Goal: Obtain resource: Obtain resource

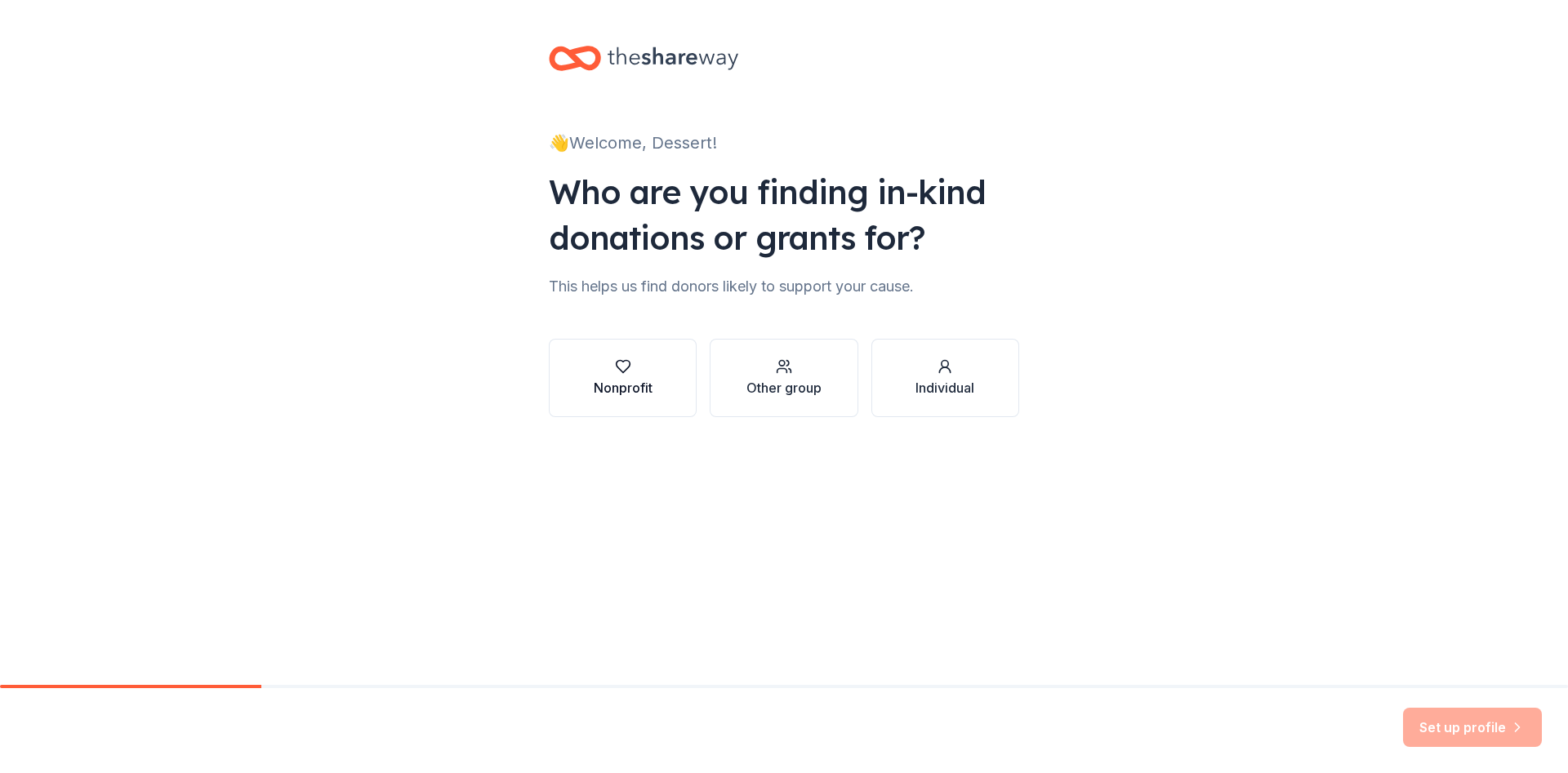
click at [647, 396] on div "Nonprofit" at bounding box center [622, 388] width 59 height 20
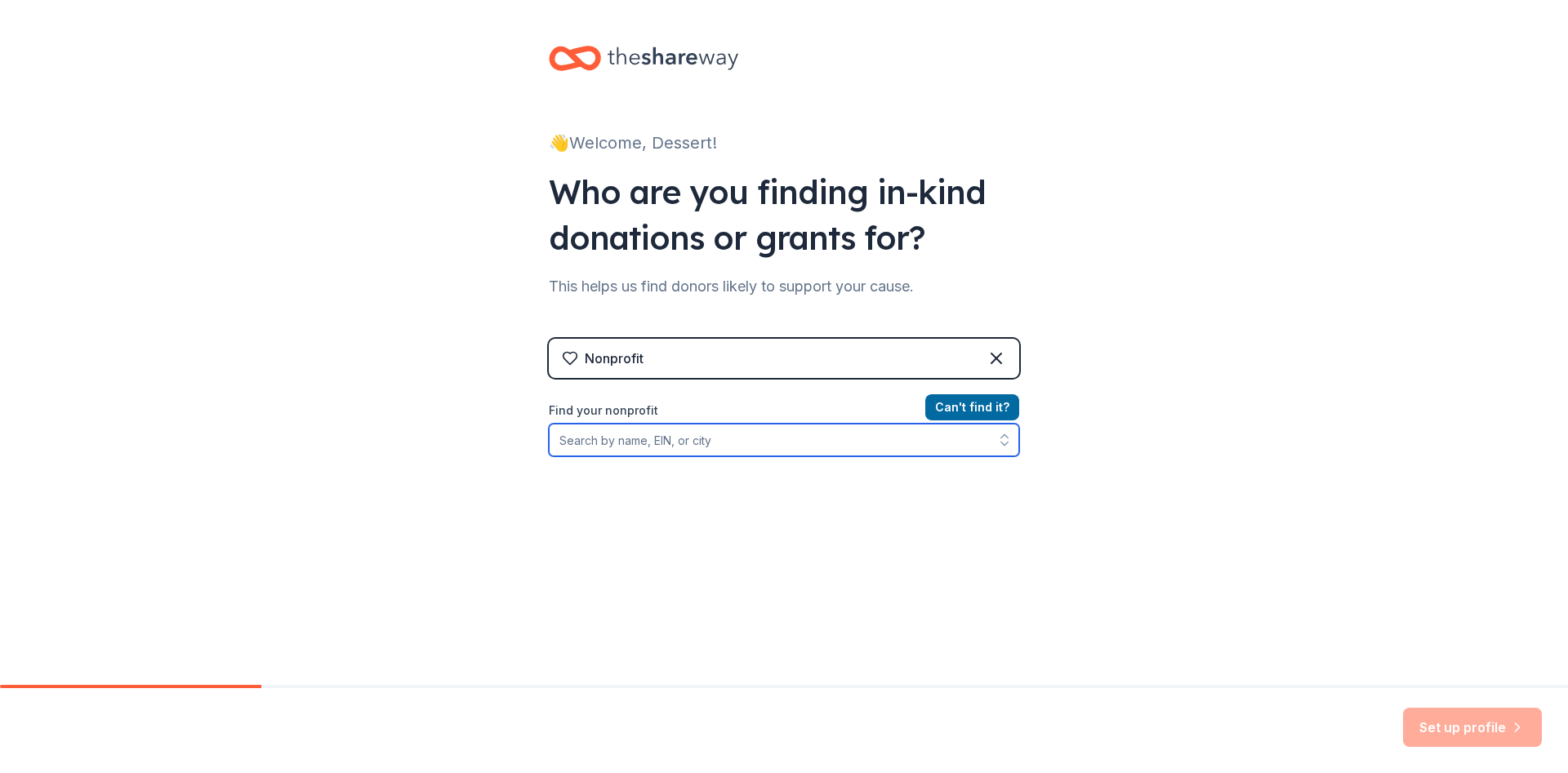
click at [707, 434] on input "Find your nonprofit" at bounding box center [783, 440] width 471 height 33
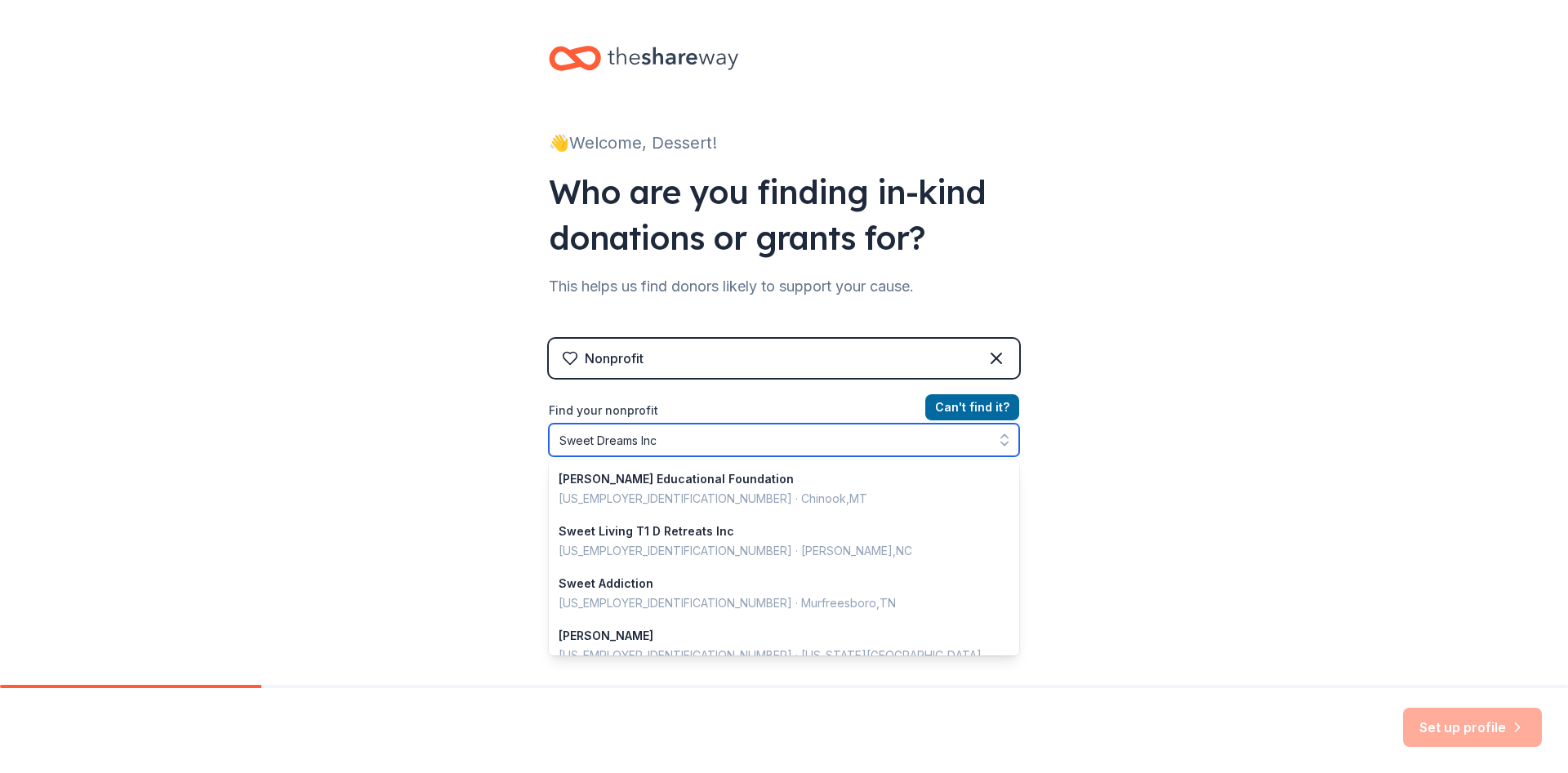
type input "Sweet Dreams Inc."
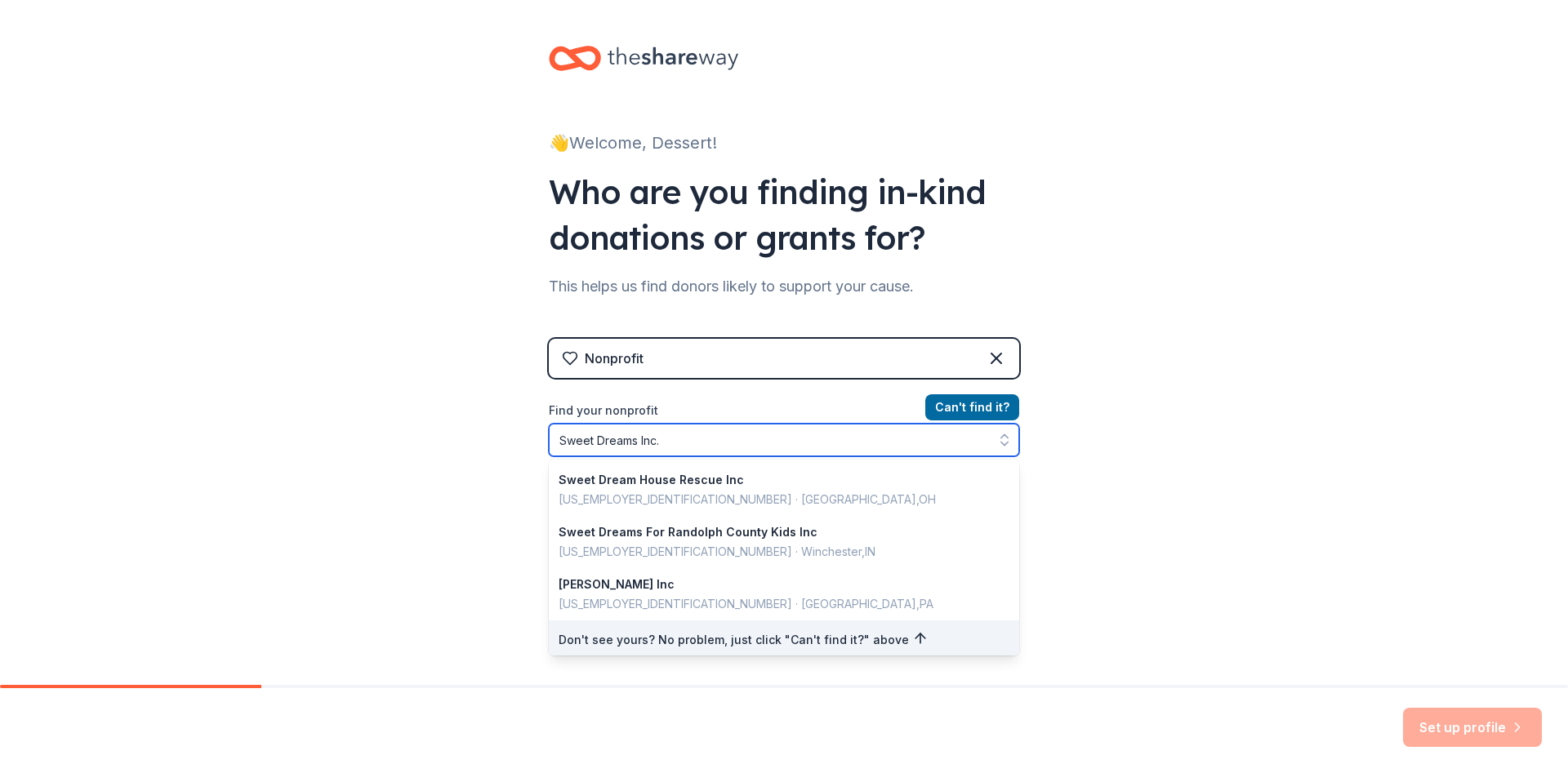
scroll to position [372, 0]
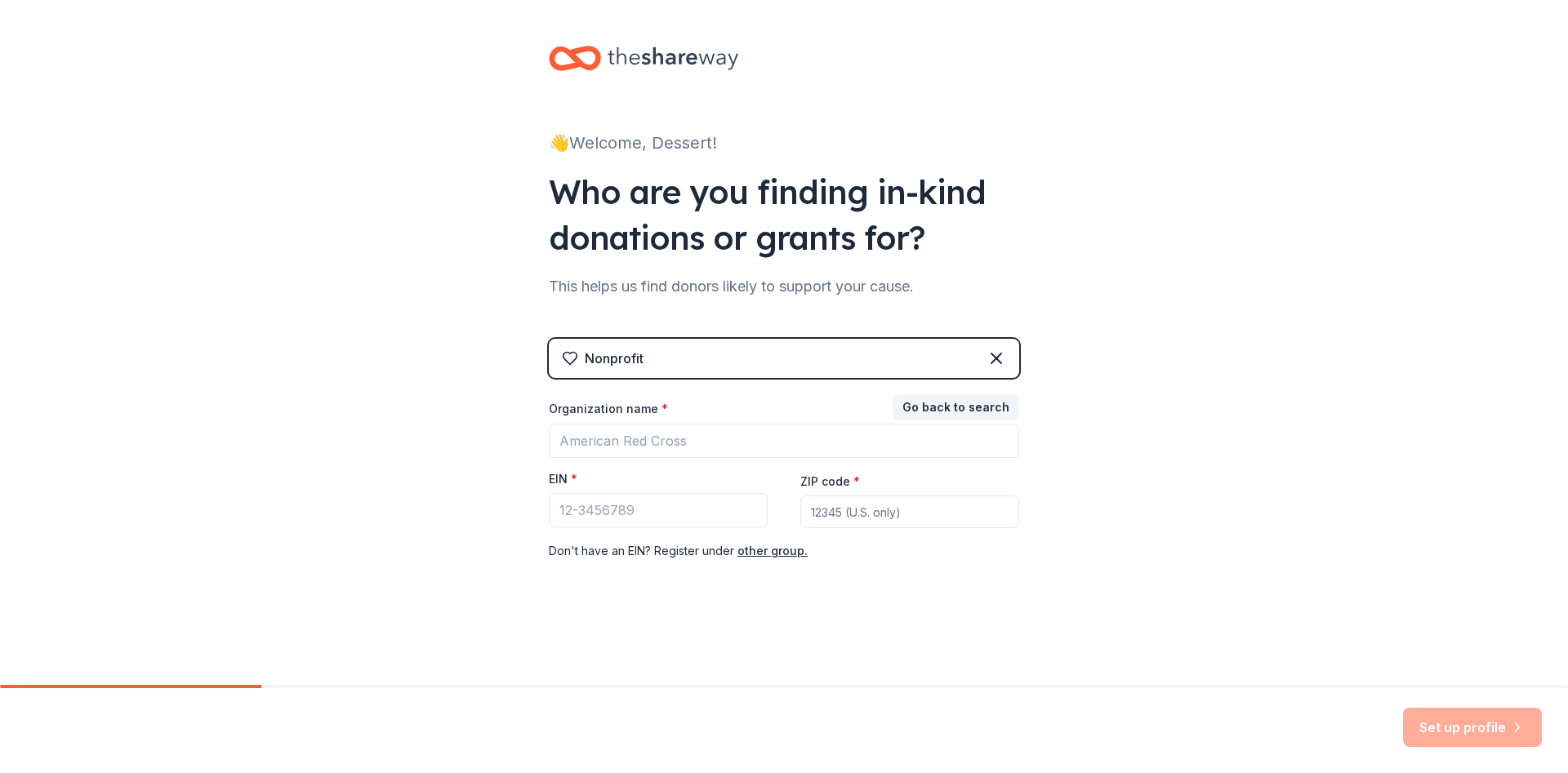
click at [995, 400] on div "Go back to search Organization name * EIN * ZIP code * Don ' t have an EIN? Reg…" at bounding box center [783, 479] width 471 height 163
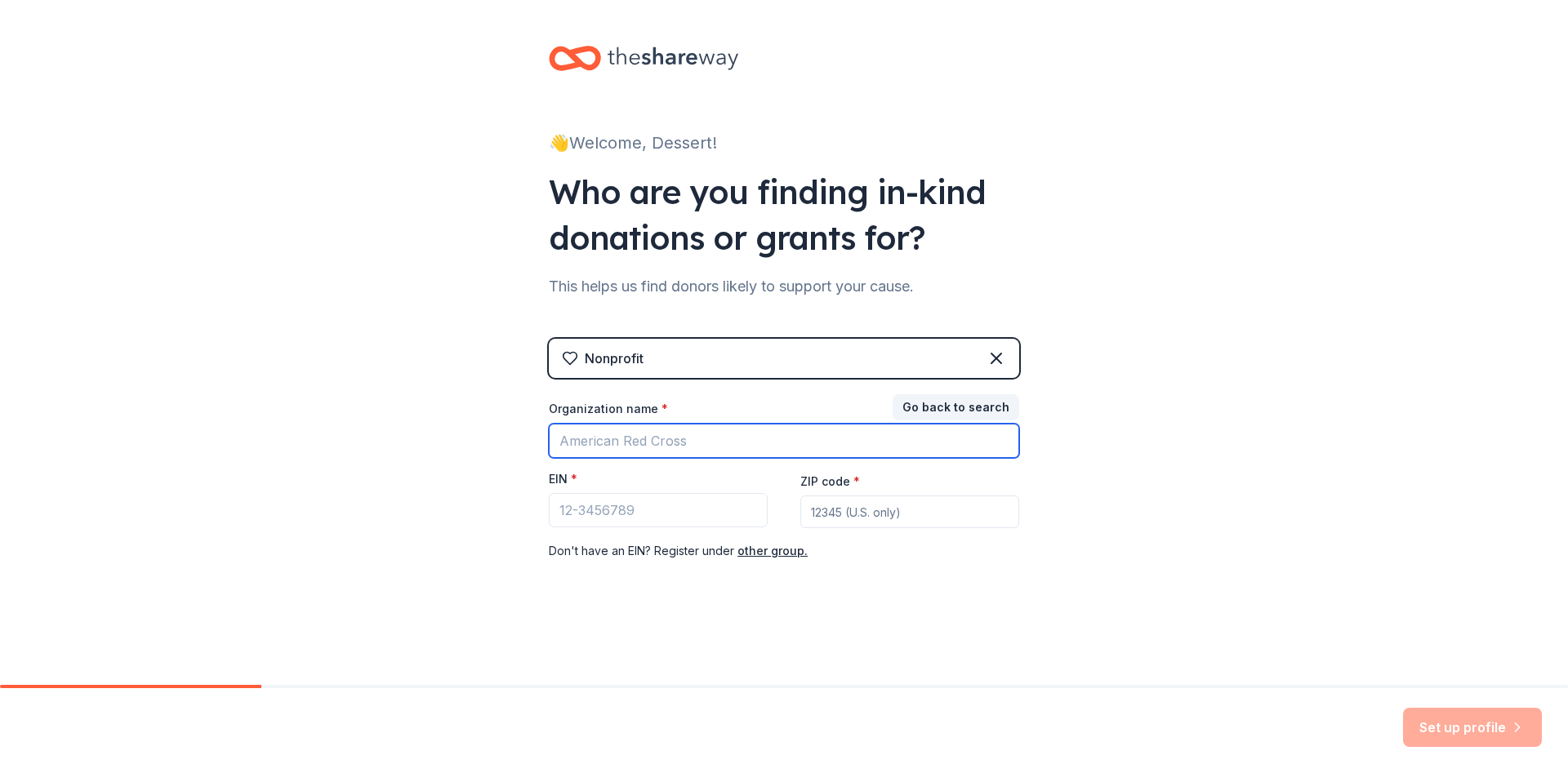
click at [705, 442] on input "Organization name *" at bounding box center [783, 441] width 471 height 34
type input "Sweet Dreams In"
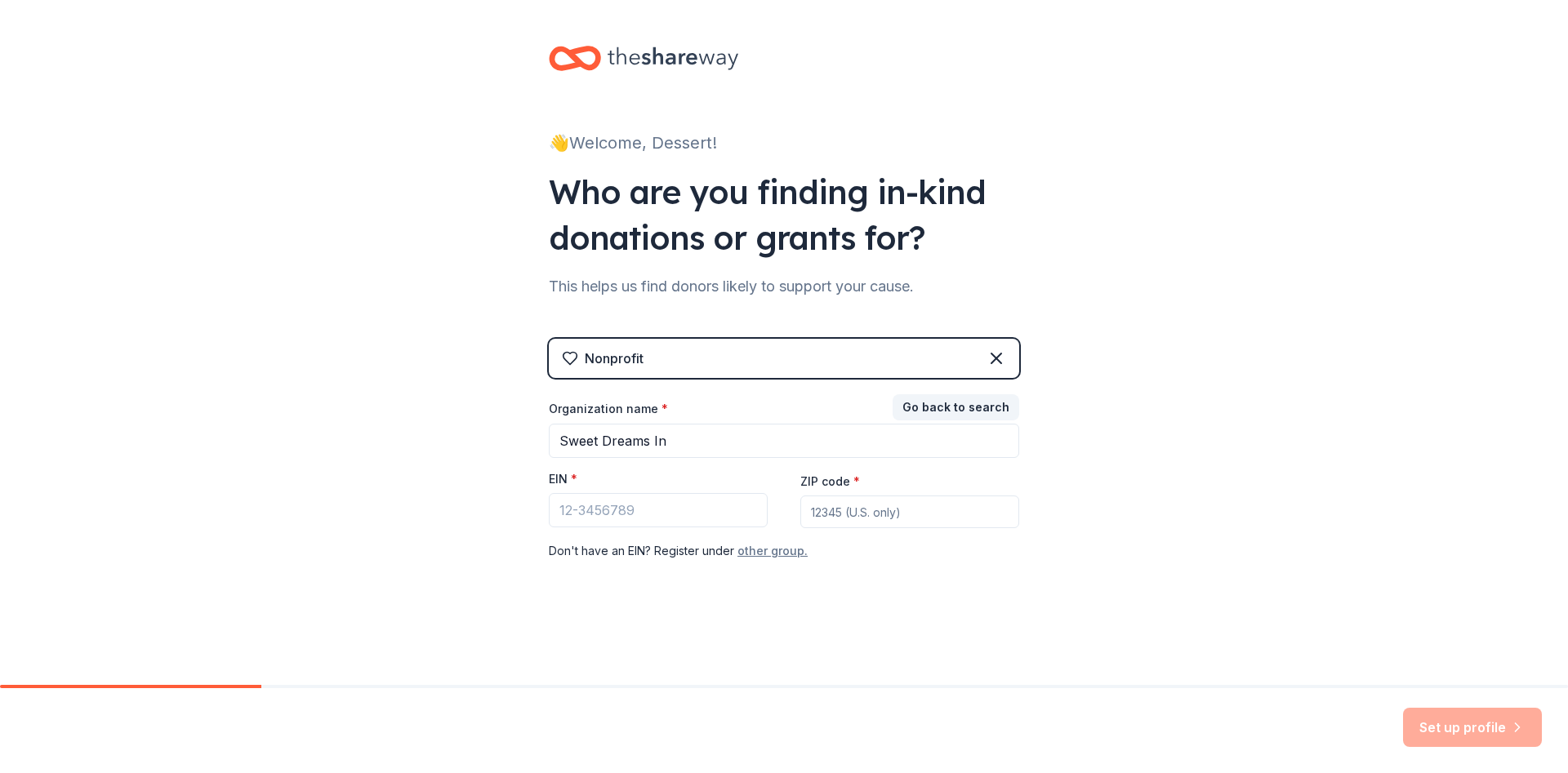
click at [750, 553] on button "other group." at bounding box center [772, 551] width 70 height 20
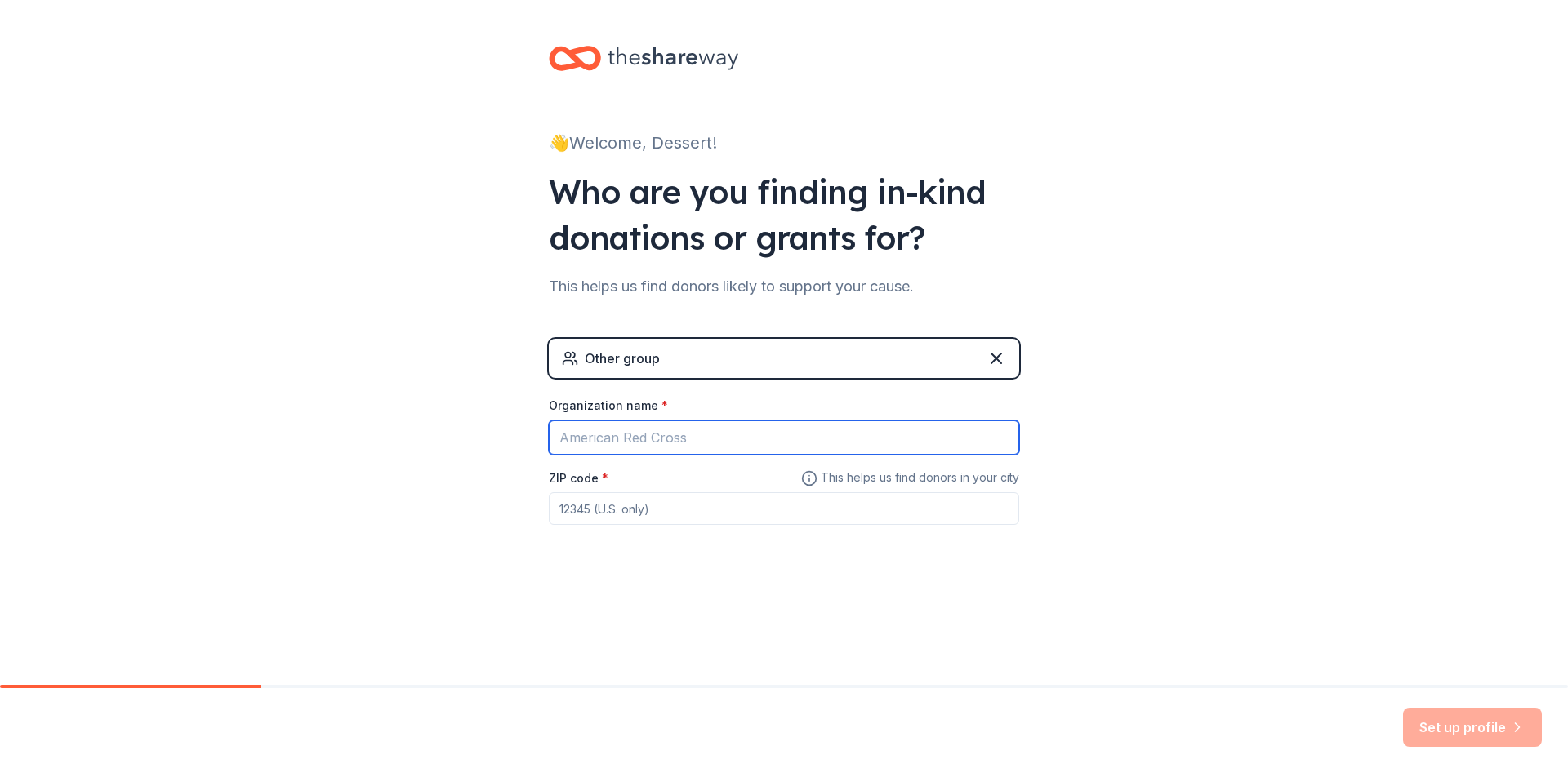
click at [701, 433] on input "Organization name *" at bounding box center [783, 438] width 471 height 34
type input "Sweet Dreams Inc."
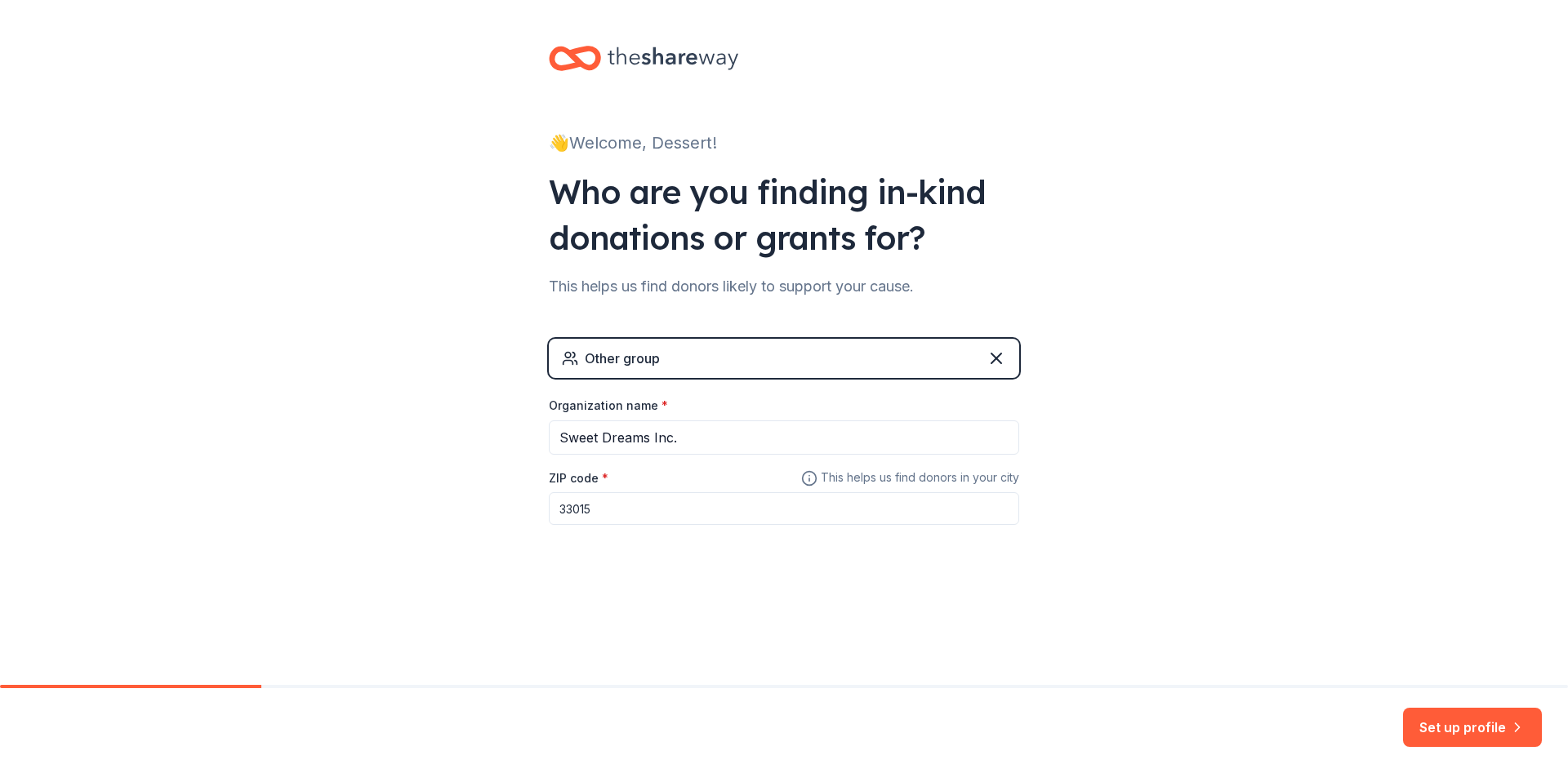
type input "33015"
click at [744, 636] on div "👋 Welcome, Dessert! Who are you finding in-kind donations or grants for? This h…" at bounding box center [784, 342] width 1568 height 685
click at [1458, 719] on button "Set up profile" at bounding box center [1472, 727] width 139 height 39
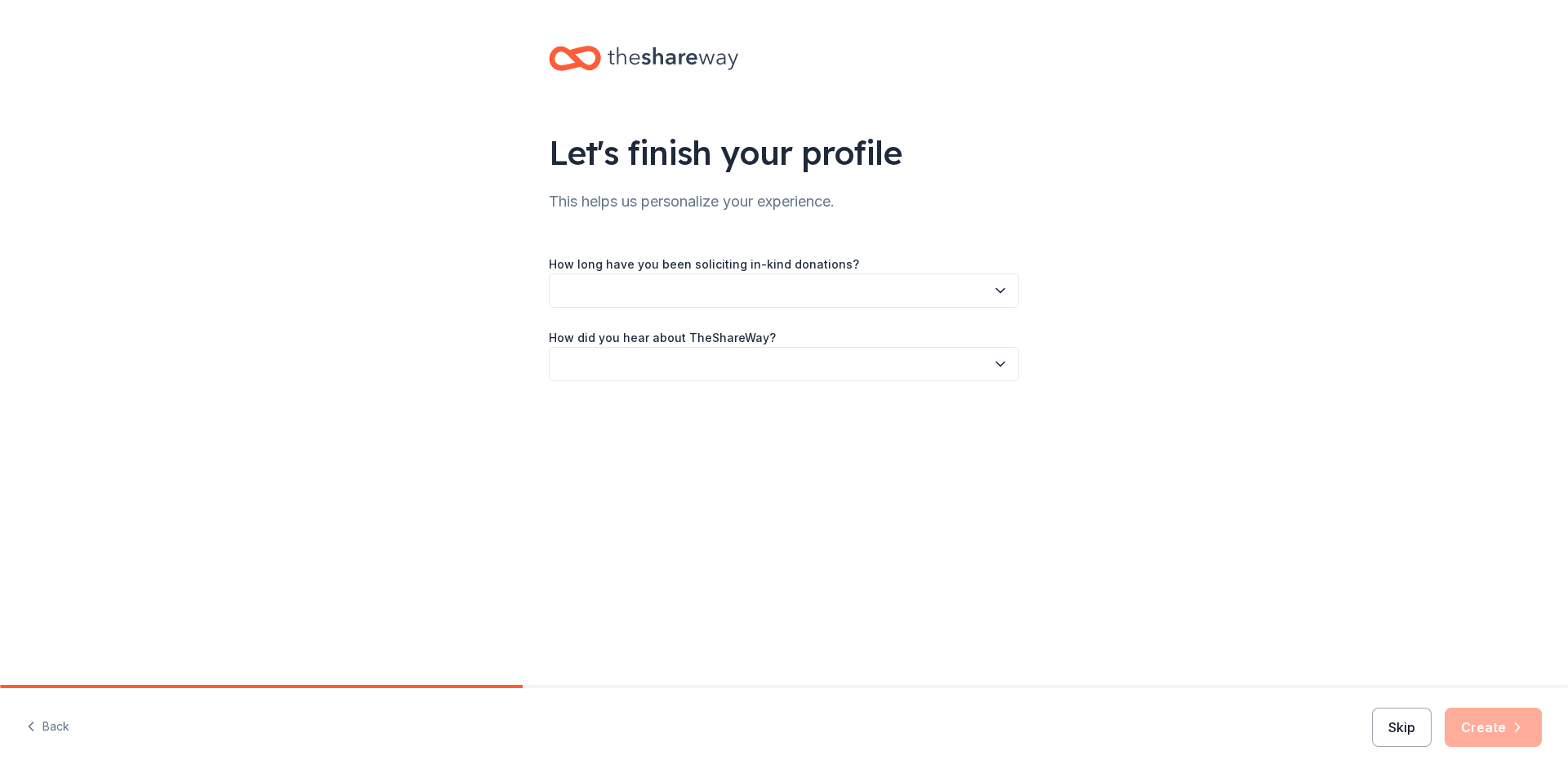
click at [1382, 721] on button "Skip" at bounding box center [1402, 727] width 60 height 39
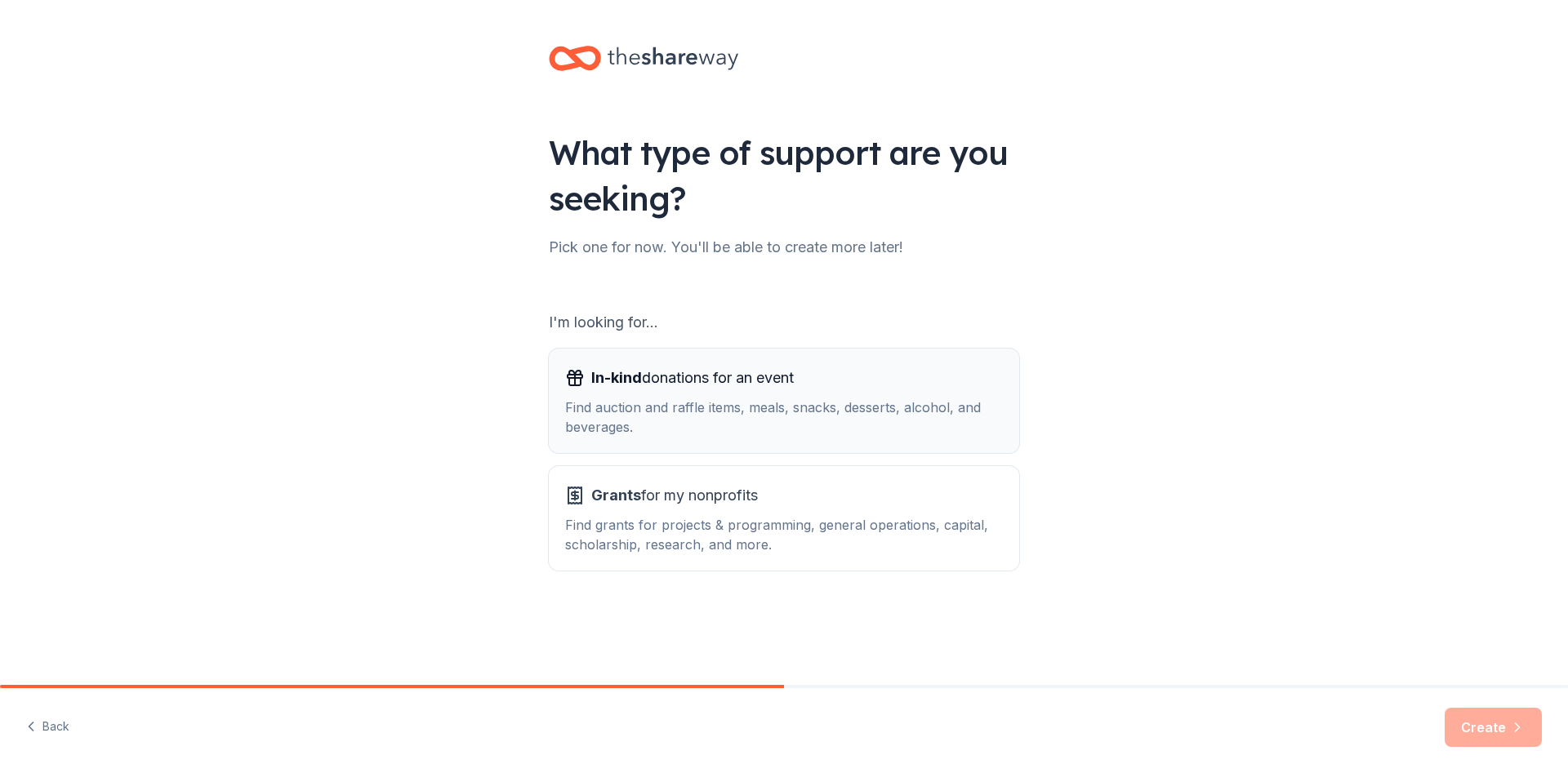
click at [678, 404] on div "Find auction and raffle items, meals, snacks, desserts, alcohol, and beverages." at bounding box center [784, 416] width 438 height 39
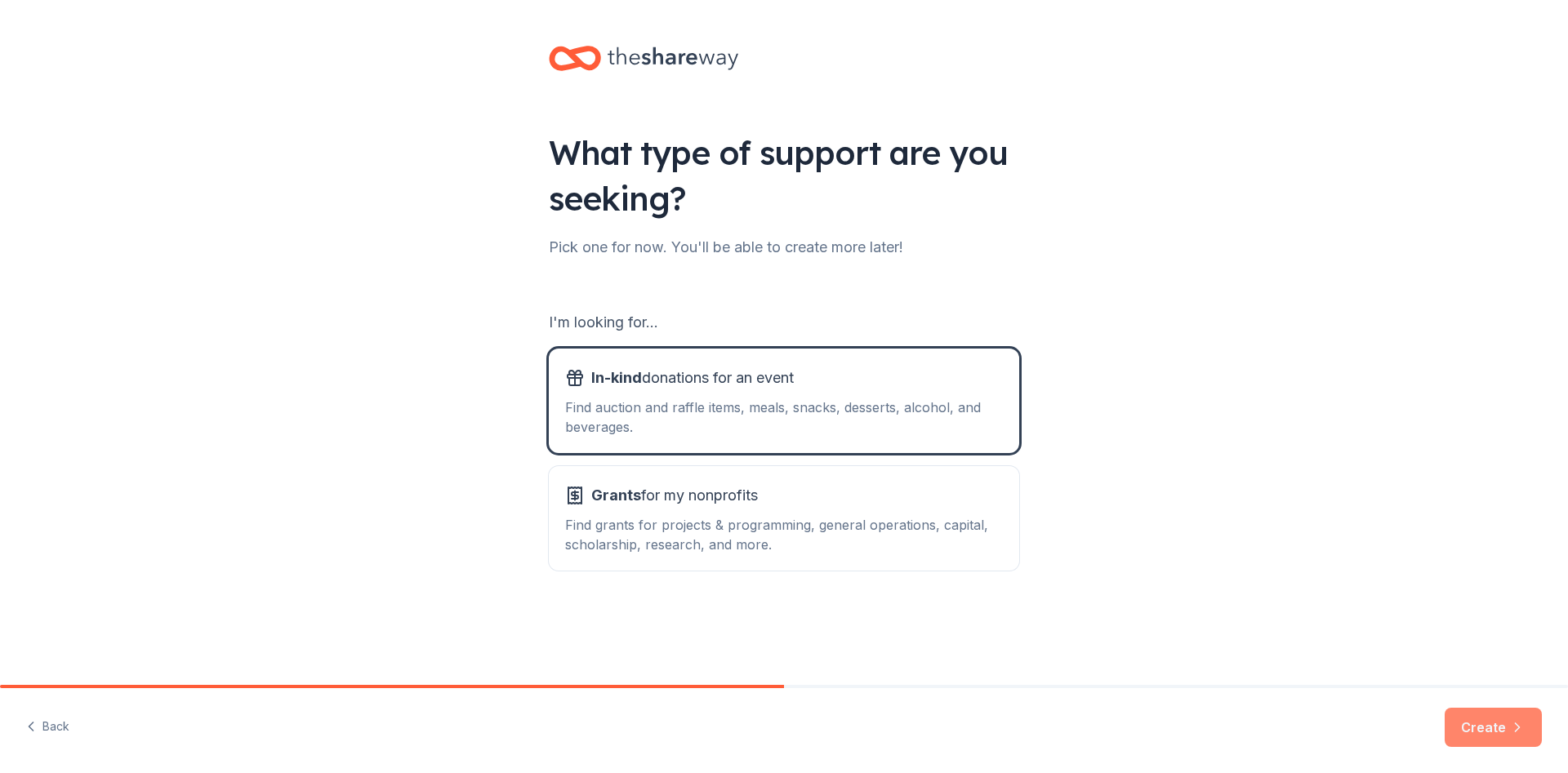
click at [1503, 716] on button "Create" at bounding box center [1493, 727] width 98 height 39
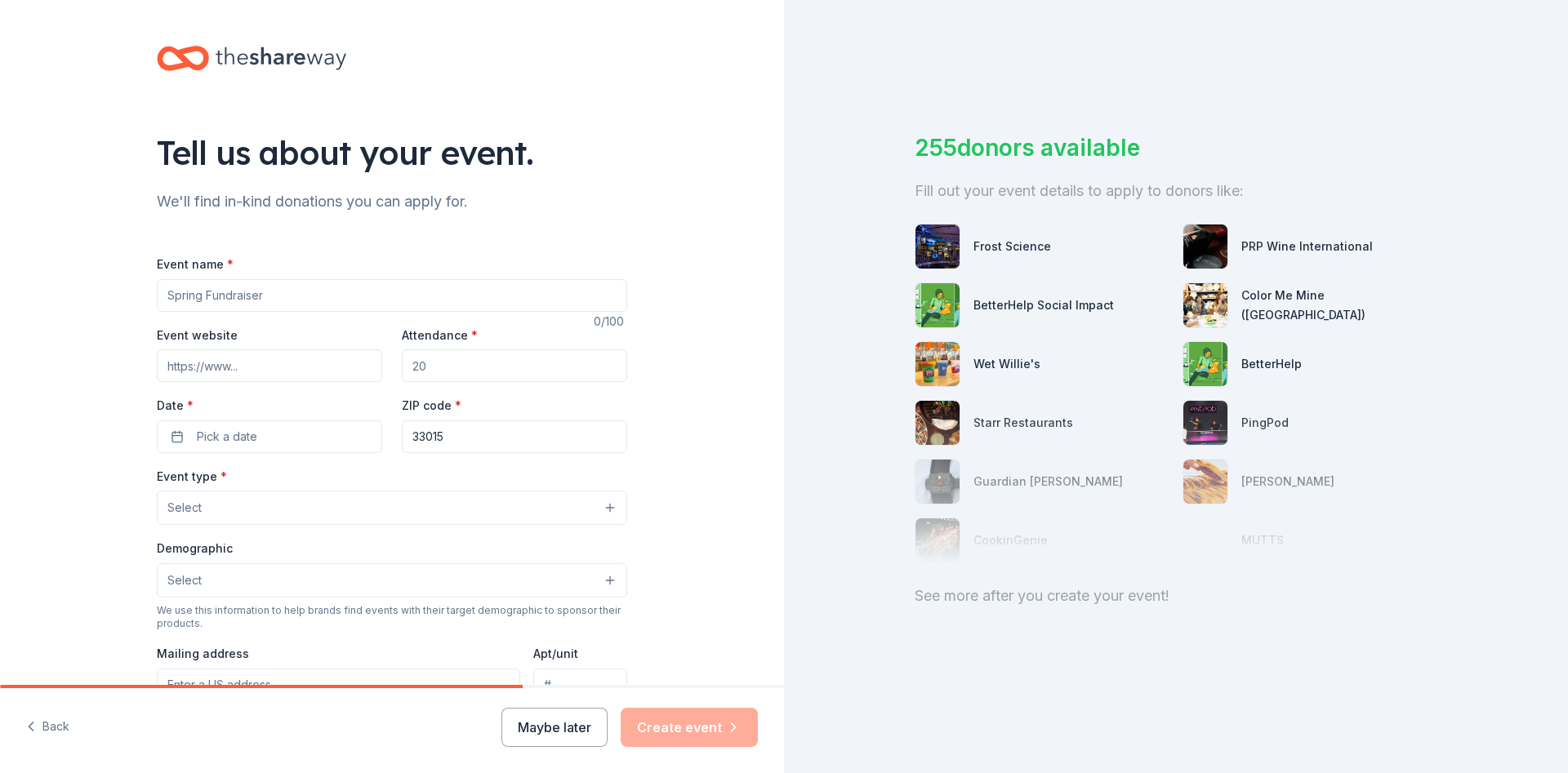
click at [994, 369] on div "Wet Willie's" at bounding box center [1007, 364] width 67 height 20
